Goal: Task Accomplishment & Management: Use online tool/utility

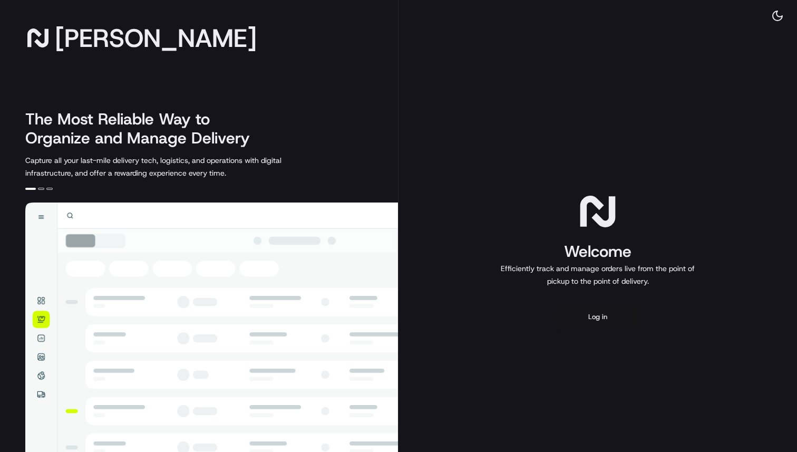
click at [584, 311] on button "Log in" at bounding box center [597, 316] width 84 height 25
click at [587, 316] on button "Log in" at bounding box center [597, 316] width 84 height 25
